Goal: Task Accomplishment & Management: Manage account settings

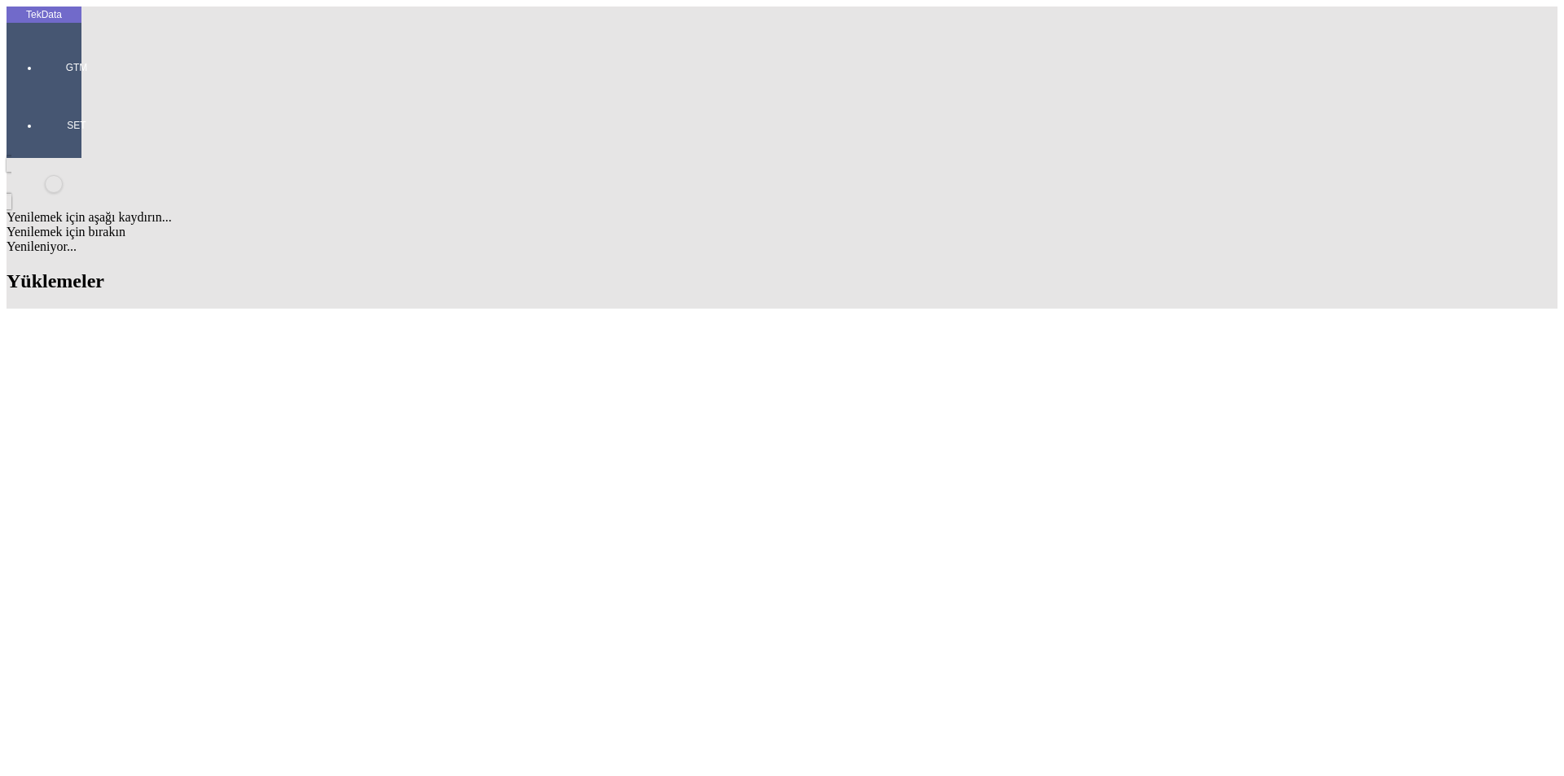
scroll to position [1059, 0]
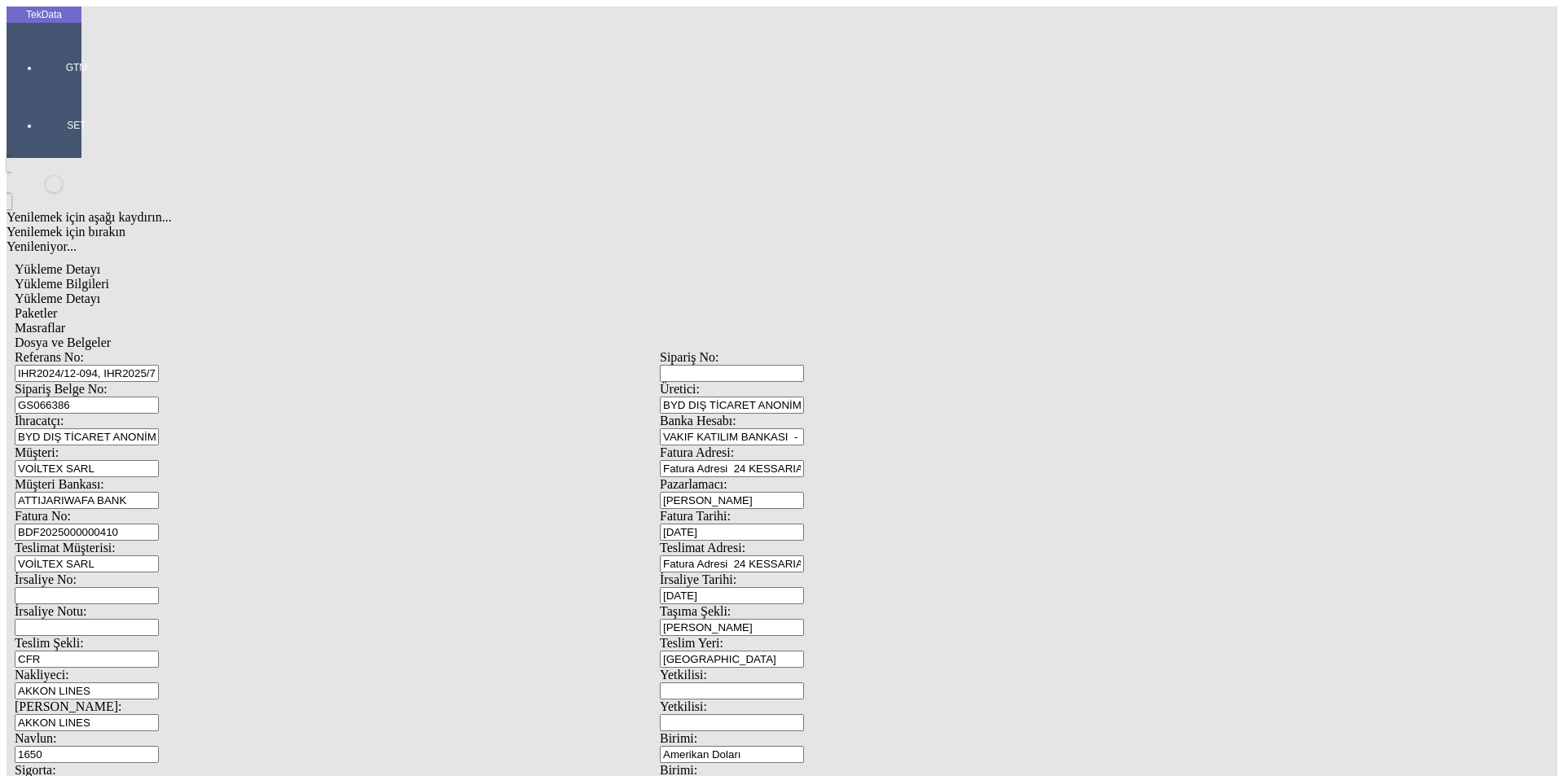
click at [111, 336] on span "Dosya ve Belgeler" at bounding box center [63, 343] width 96 height 14
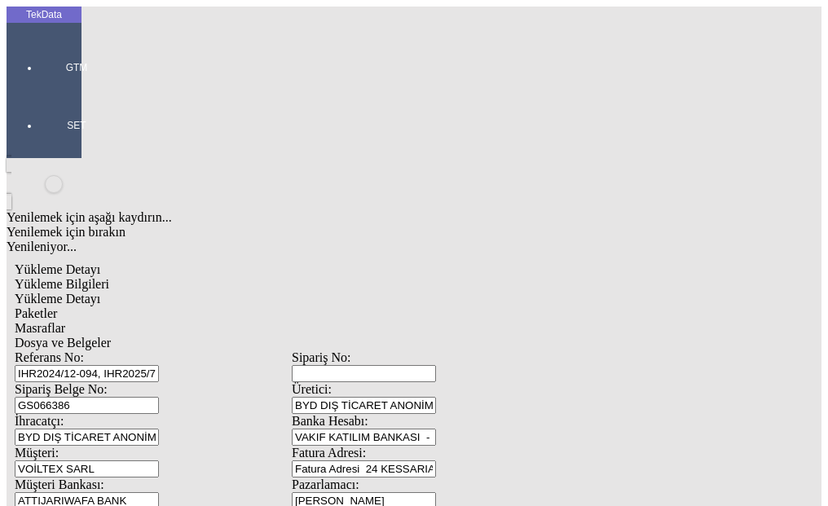
click at [111, 336] on span "Dosya ve Belgeler" at bounding box center [63, 343] width 96 height 14
drag, startPoint x: 445, startPoint y: 448, endPoint x: 400, endPoint y: 409, distance: 59.5
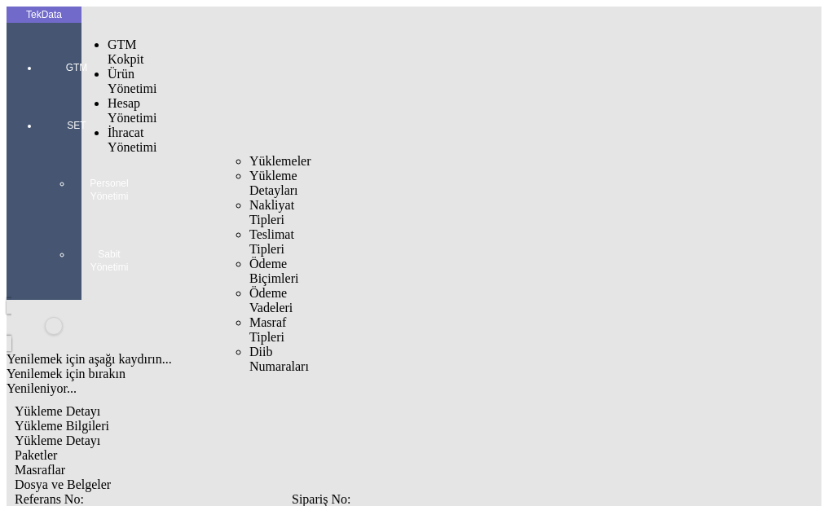
click at [249, 154] on span "Yüklemeler" at bounding box center [280, 161] width 62 height 14
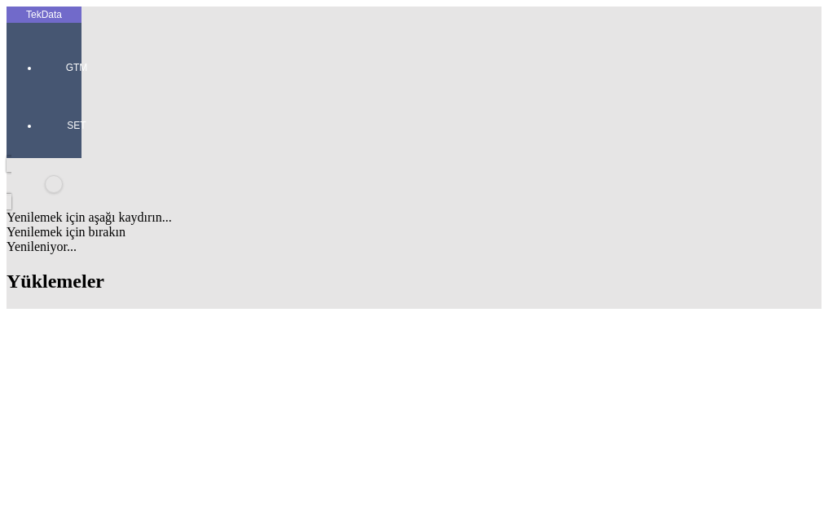
scroll to position [1304, 0]
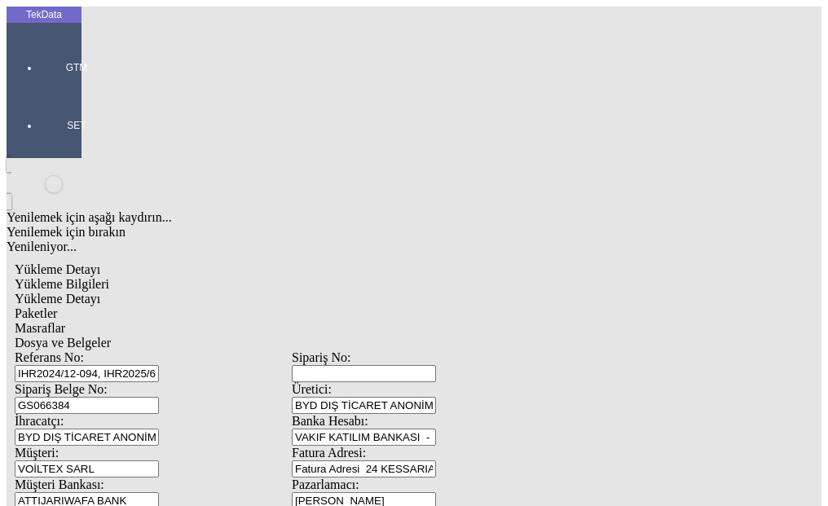
click at [111, 336] on span "Dosya ve Belgeler" at bounding box center [63, 343] width 96 height 14
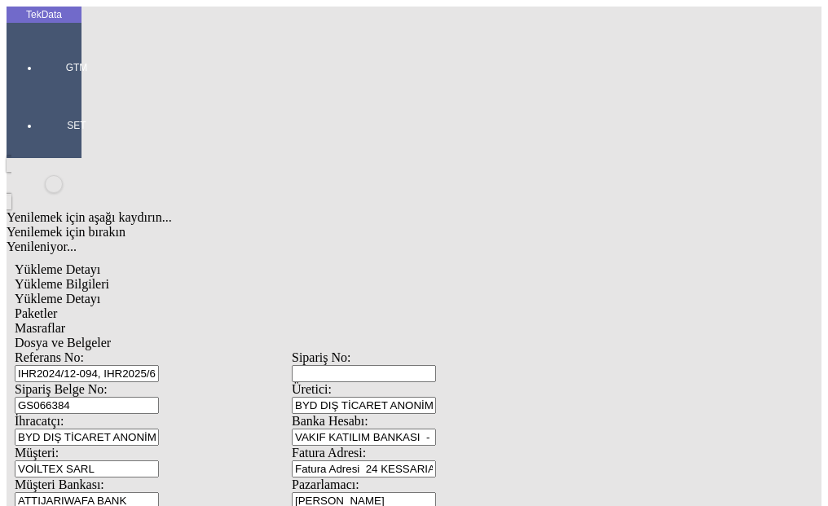
click at [111, 336] on span "Dosya ve Belgeler" at bounding box center [63, 343] width 96 height 14
